Goal: Check status: Check status

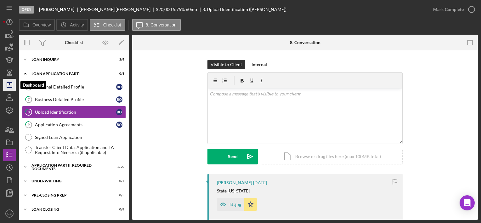
click at [14, 88] on icon "Icon/Dashboard" at bounding box center [10, 85] width 16 height 16
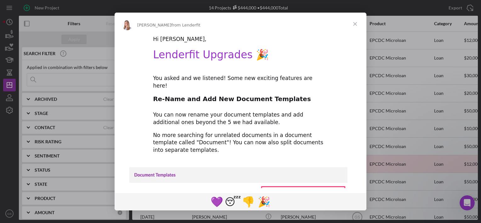
click at [358, 25] on span "Close" at bounding box center [355, 24] width 23 height 23
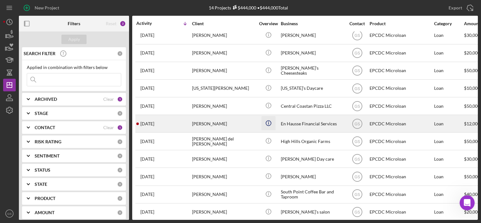
scroll to position [67, 0]
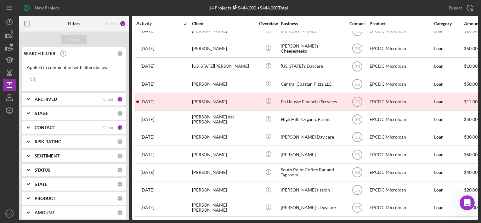
click at [86, 127] on div "CONTACT" at bounding box center [69, 127] width 69 height 5
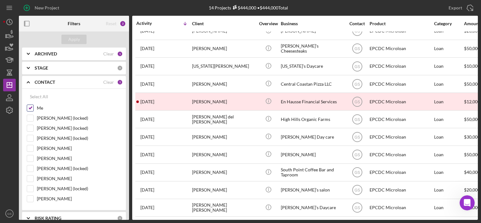
scroll to position [47, 0]
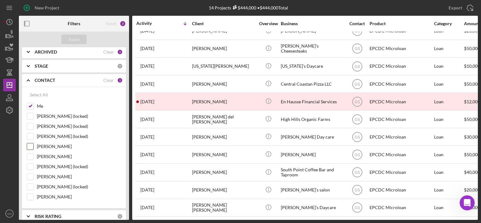
click at [31, 144] on input "Gerardo Rodriguez" at bounding box center [30, 146] width 6 height 6
checkbox input "true"
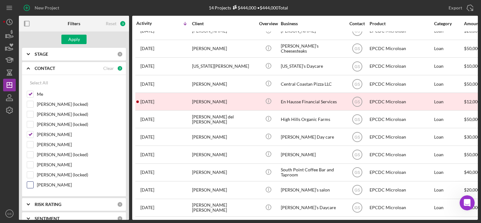
click at [27, 182] on input "Juan Melgar" at bounding box center [30, 185] width 6 height 6
checkbox input "true"
click at [75, 40] on div "Apply" at bounding box center [74, 39] width 12 height 9
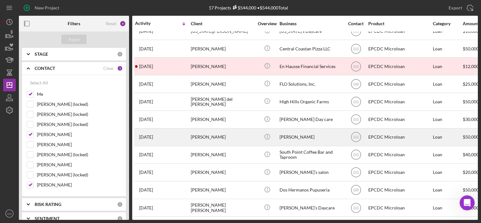
scroll to position [82, 1]
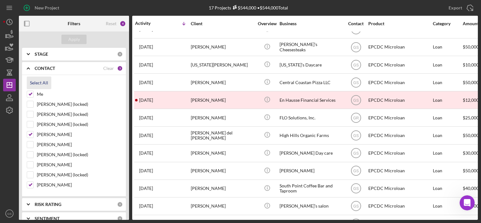
click at [38, 77] on div "Select All" at bounding box center [39, 83] width 18 height 13
checkbox input "true"
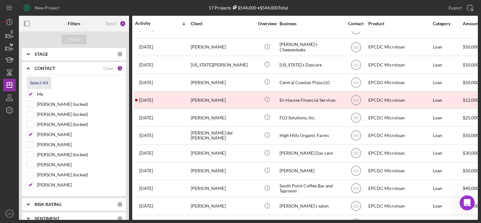
checkbox input "true"
click at [72, 43] on div "Apply" at bounding box center [74, 39] width 12 height 9
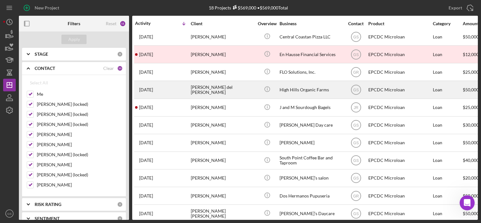
scroll to position [137, 1]
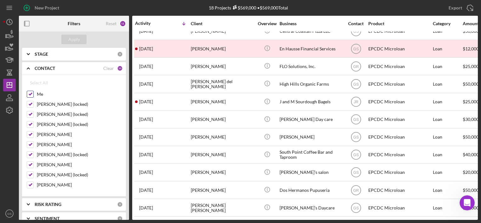
click at [33, 95] on input "Me" at bounding box center [30, 94] width 6 height 6
checkbox input "false"
click at [93, 56] on div "STAGE 0" at bounding box center [79, 54] width 88 height 13
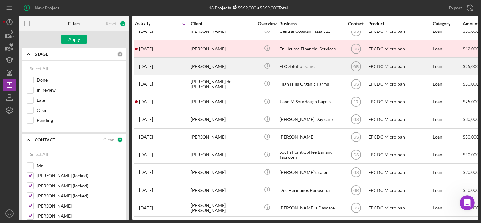
scroll to position [0, 1]
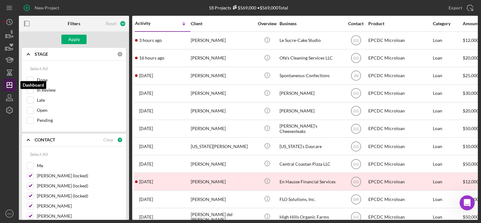
click at [12, 83] on polygon "button" at bounding box center [9, 85] width 5 height 5
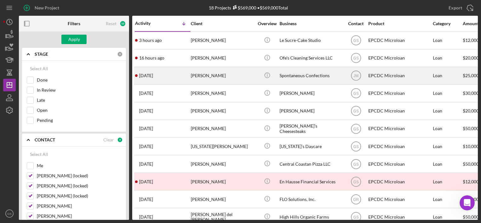
click at [209, 81] on div "Robert Lenorovitz" at bounding box center [222, 75] width 63 height 17
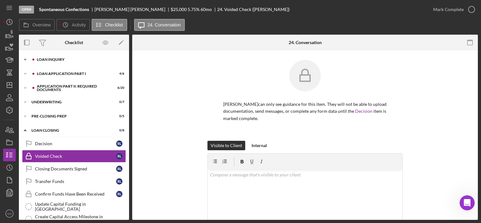
click at [64, 58] on div "Loan Inquiry" at bounding box center [79, 60] width 84 height 4
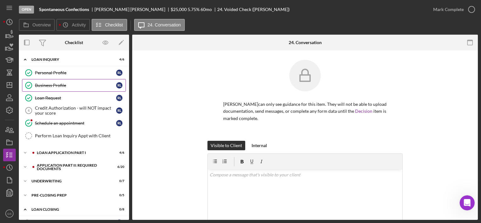
click at [62, 83] on div "Business Profile" at bounding box center [75, 85] width 81 height 5
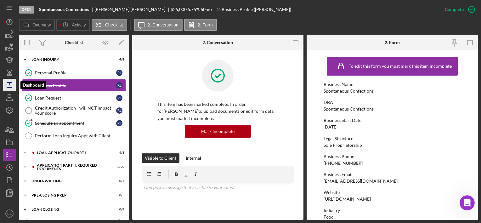
click at [12, 80] on icon "Icon/Dashboard" at bounding box center [10, 85] width 16 height 16
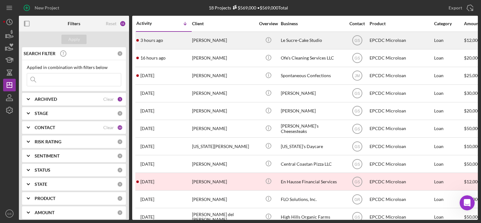
click at [214, 39] on div "[PERSON_NAME]" at bounding box center [223, 40] width 63 height 17
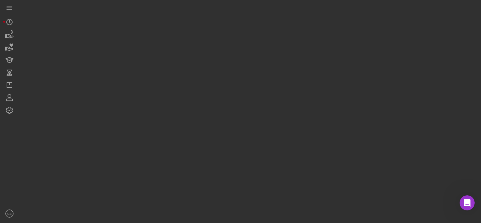
click at [214, 39] on div at bounding box center [248, 110] width 459 height 220
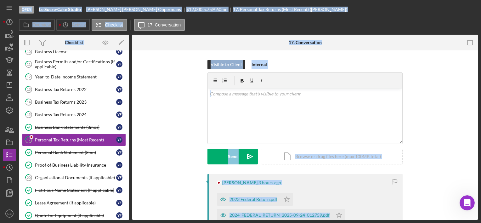
scroll to position [53, 0]
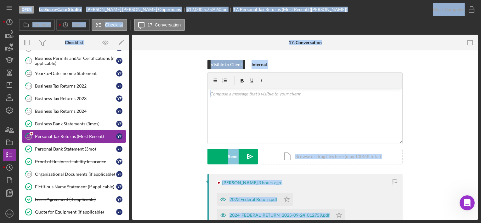
click at [66, 135] on div "Personal Tax Returns (Most Recent)" at bounding box center [75, 136] width 81 height 5
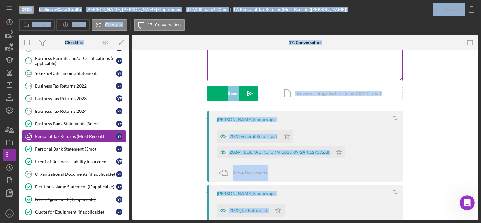
scroll to position [64, 0]
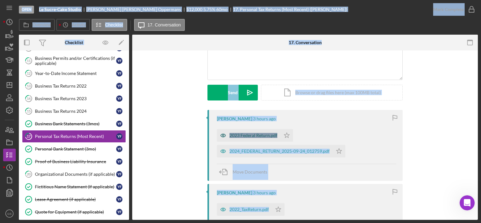
click at [250, 137] on div "2023 Federal Return.pdf" at bounding box center [254, 135] width 48 height 5
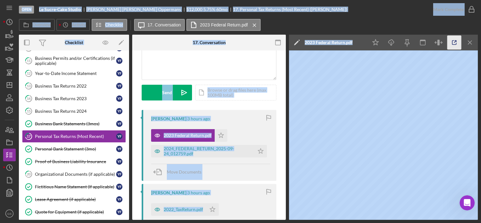
click at [457, 45] on icon "button" at bounding box center [454, 43] width 14 height 14
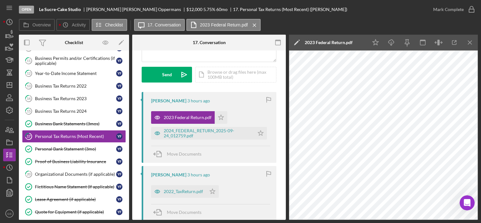
scroll to position [122, 0]
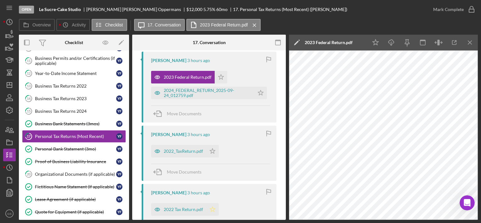
click at [213, 211] on icon "Icon/Star" at bounding box center [212, 209] width 13 height 13
click at [216, 152] on icon "Icon/Star" at bounding box center [212, 151] width 13 height 13
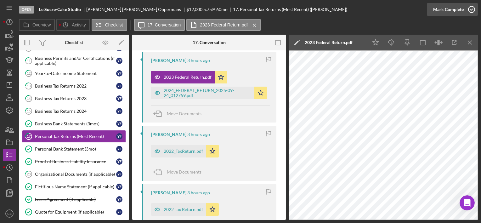
click at [474, 10] on icon "button" at bounding box center [472, 10] width 16 height 16
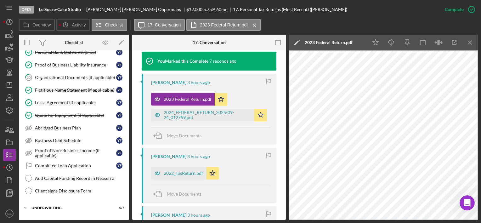
scroll to position [187, 0]
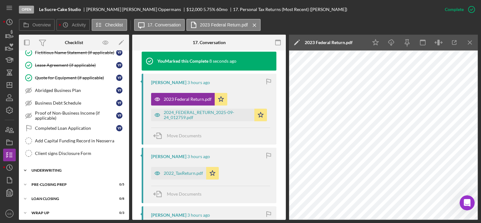
click at [75, 170] on div "Icon/Expander Underwriting 0 / 7" at bounding box center [74, 170] width 110 height 13
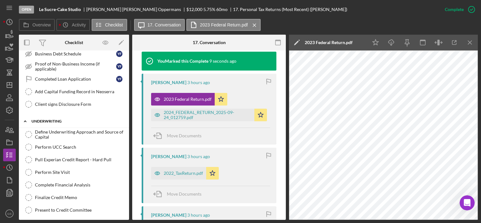
scroll to position [278, 0]
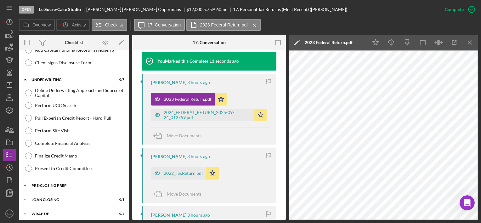
click at [58, 184] on div "Pre-Closing Prep" at bounding box center [76, 186] width 90 height 4
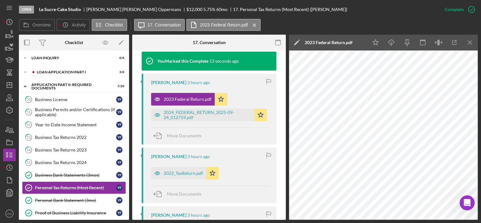
scroll to position [0, 0]
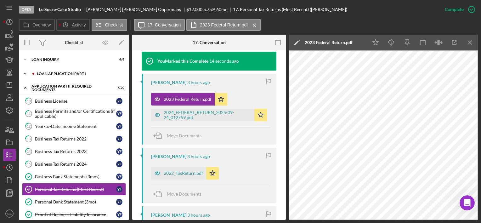
click at [83, 72] on div "Loan Application Part I" at bounding box center [79, 74] width 84 height 4
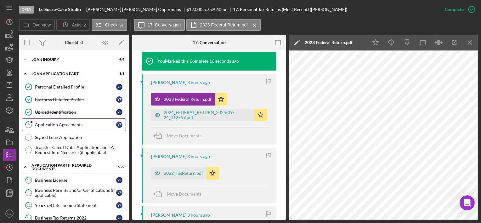
click at [56, 124] on div "Application Agreements" at bounding box center [75, 124] width 81 height 5
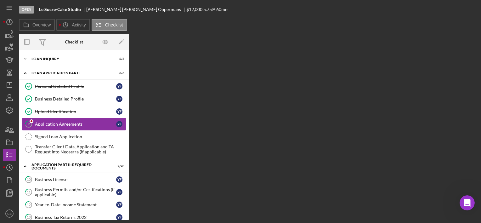
click at [56, 124] on div "Application Agreements" at bounding box center [75, 124] width 81 height 5
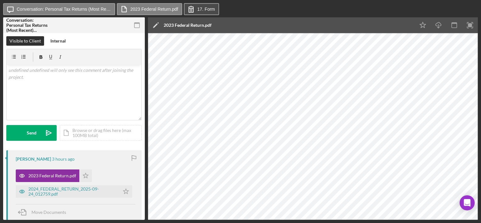
click at [196, 6] on icon at bounding box center [191, 9] width 16 height 16
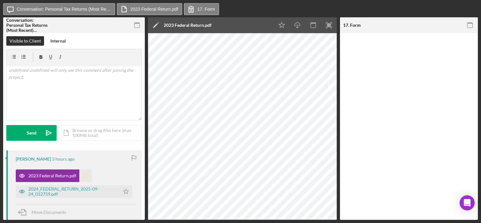
click at [84, 175] on polygon "button" at bounding box center [85, 175] width 5 height 5
click at [67, 190] on div "2024_FEDERAL_RETURN_2025-09-24_012759.pdf" at bounding box center [72, 191] width 88 height 10
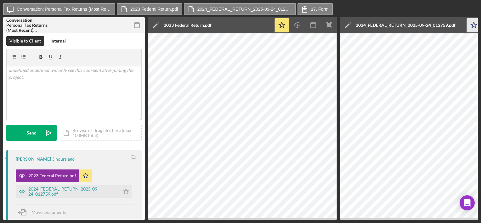
click at [477, 25] on icon "Icon/Star" at bounding box center [474, 25] width 14 height 14
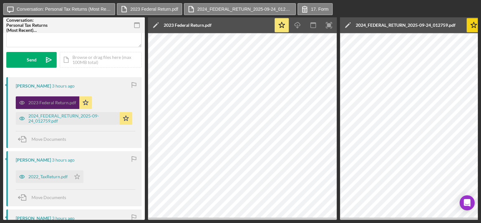
scroll to position [74, 0]
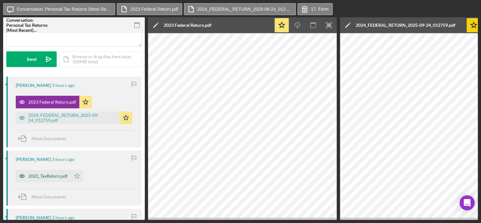
click at [47, 180] on div "2022_TaxReturn.pdf" at bounding box center [43, 176] width 55 height 13
click at [54, 176] on div "2022_TaxReturn.pdf" at bounding box center [47, 176] width 39 height 5
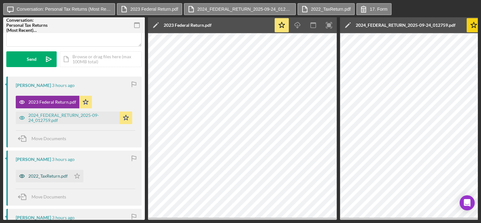
click at [54, 176] on div "2022_TaxReturn.pdf" at bounding box center [47, 176] width 39 height 5
click at [55, 176] on div "2022_TaxReturn.pdf" at bounding box center [47, 176] width 39 height 5
click at [325, 20] on icon "button" at bounding box center [329, 25] width 14 height 14
